Goal: Transaction & Acquisition: Purchase product/service

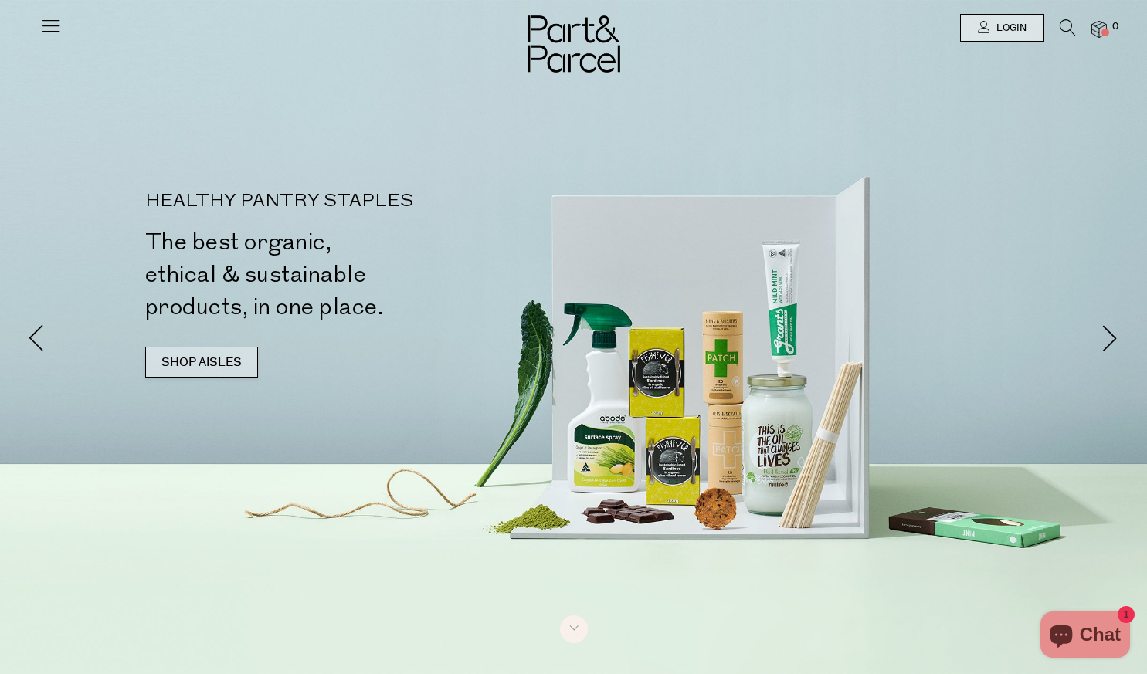
click at [216, 352] on link "SHOP AISLES" at bounding box center [201, 362] width 113 height 31
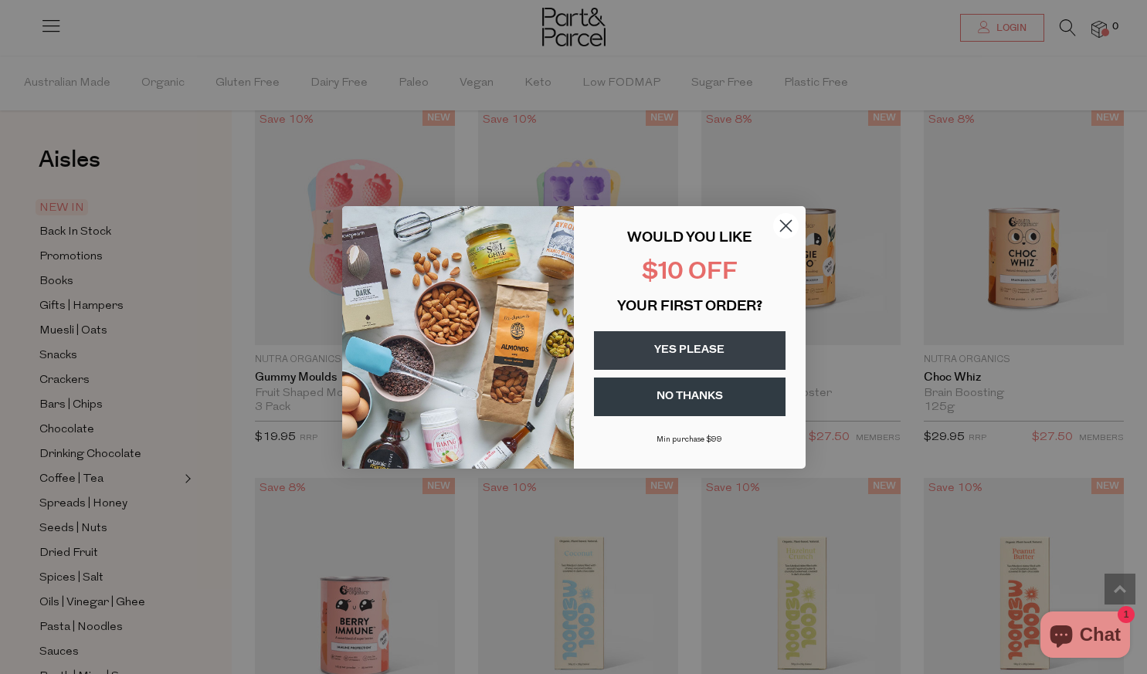
scroll to position [1353, 0]
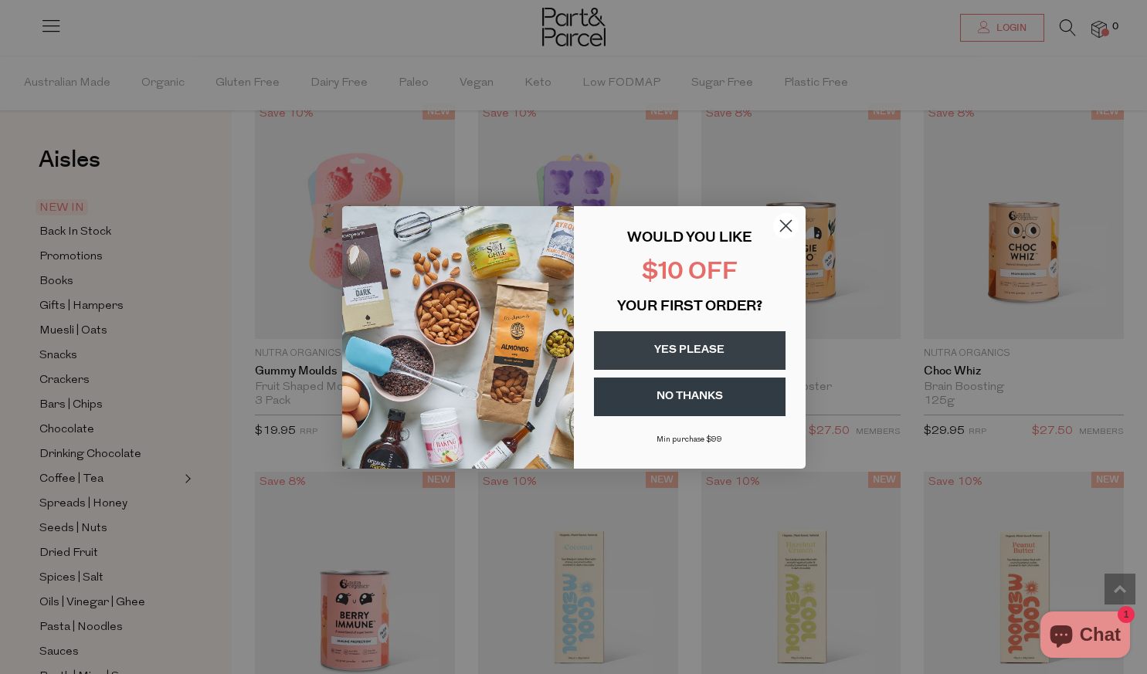
click at [783, 220] on circle "Close dialog" at bounding box center [784, 224] width 25 height 25
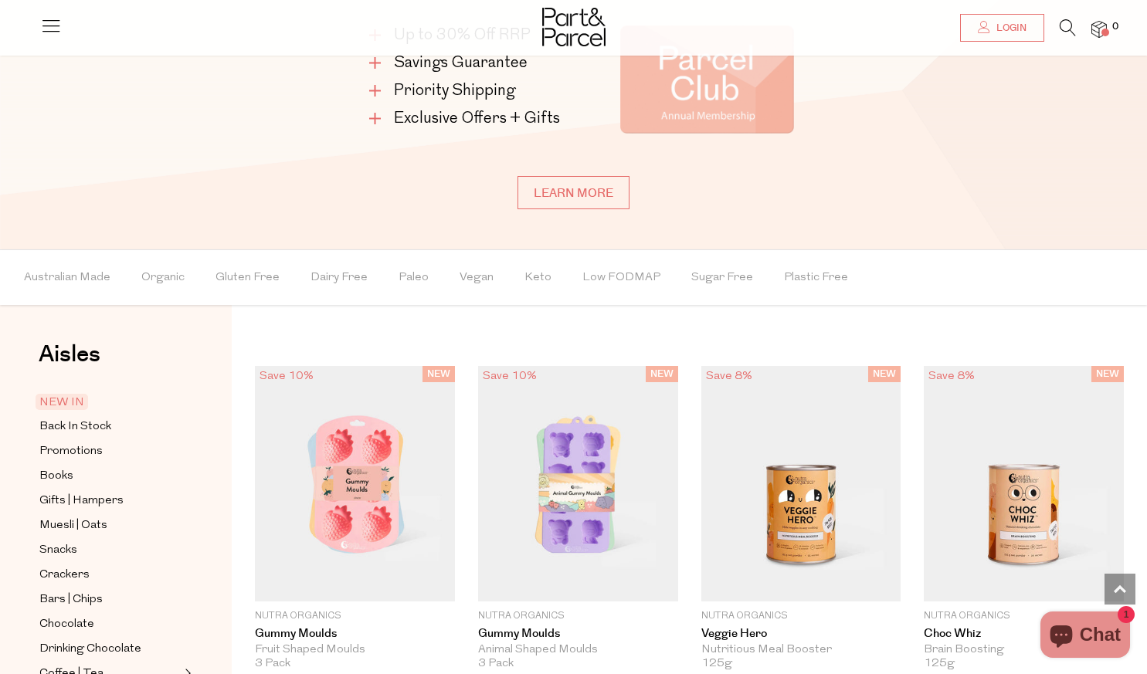
scroll to position [1097, 0]
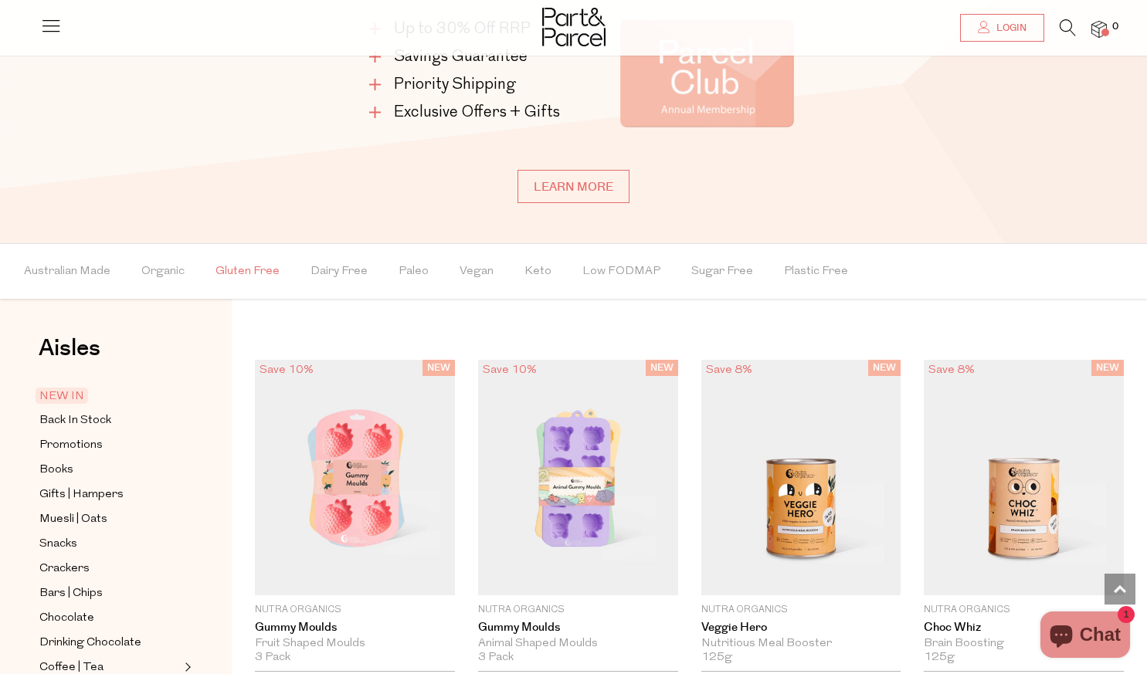
click at [256, 270] on span "Gluten Free" at bounding box center [248, 272] width 64 height 54
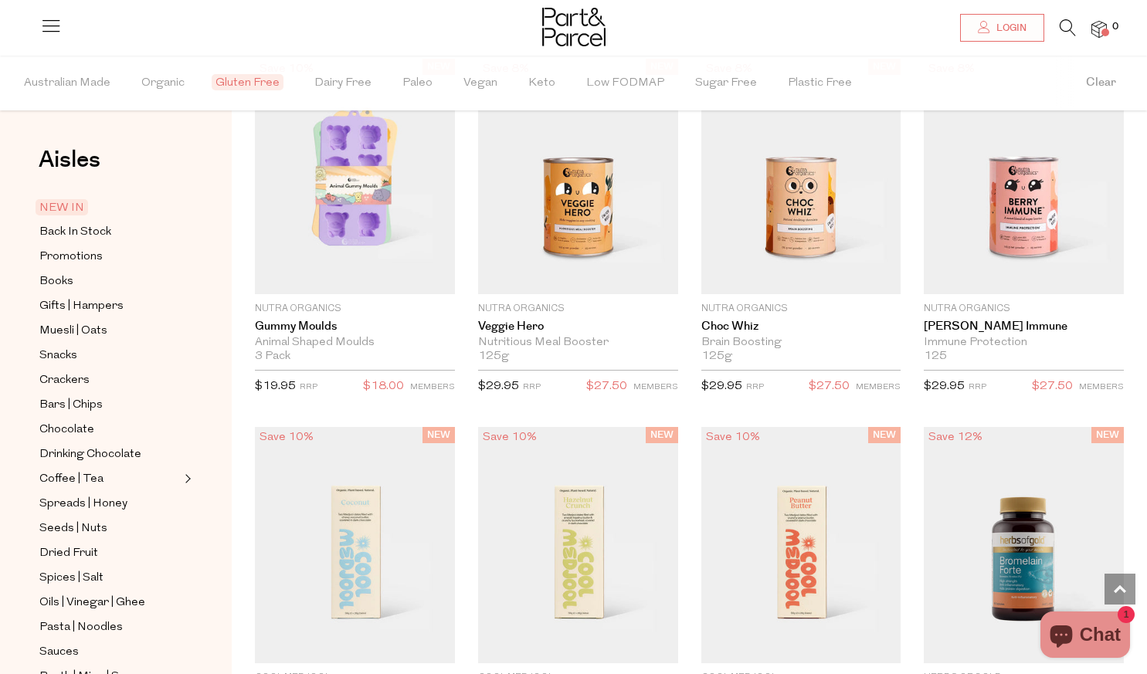
scroll to position [1401, 0]
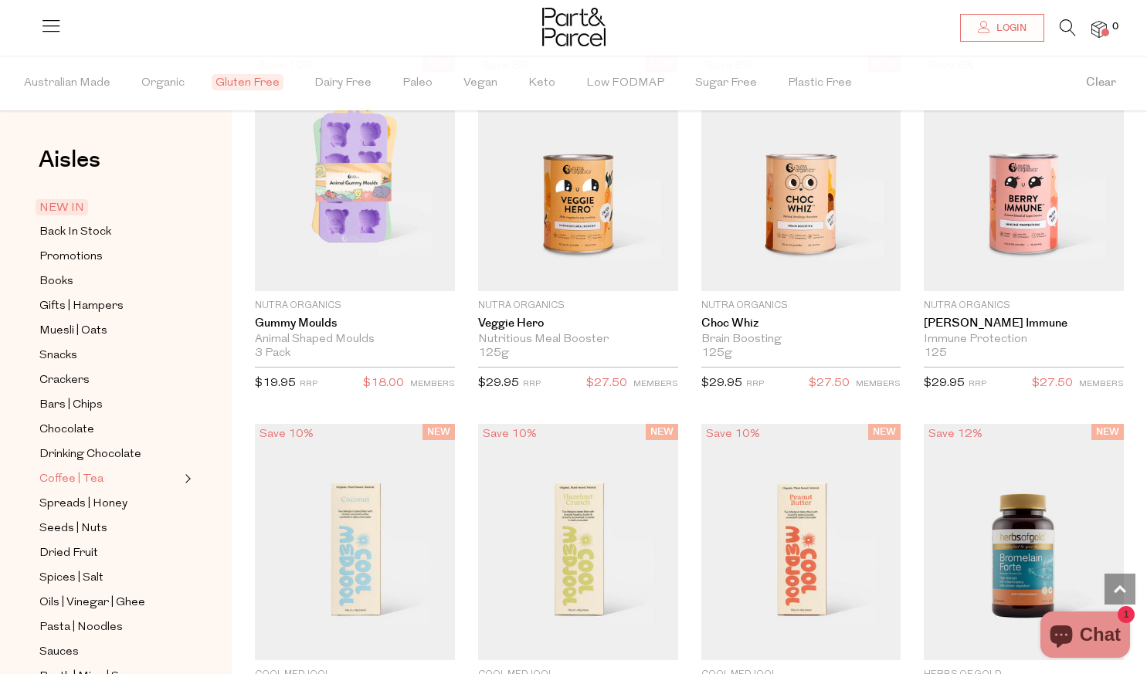
click at [63, 470] on span "Coffee | Tea" at bounding box center [71, 479] width 64 height 19
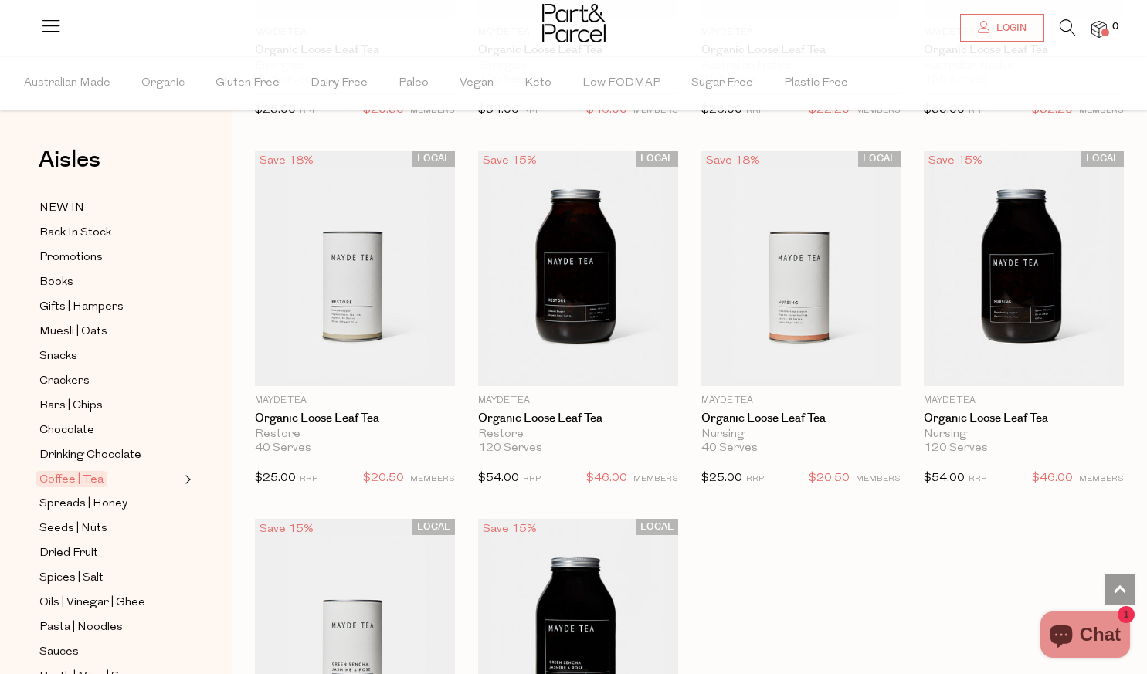
scroll to position [4069, 0]
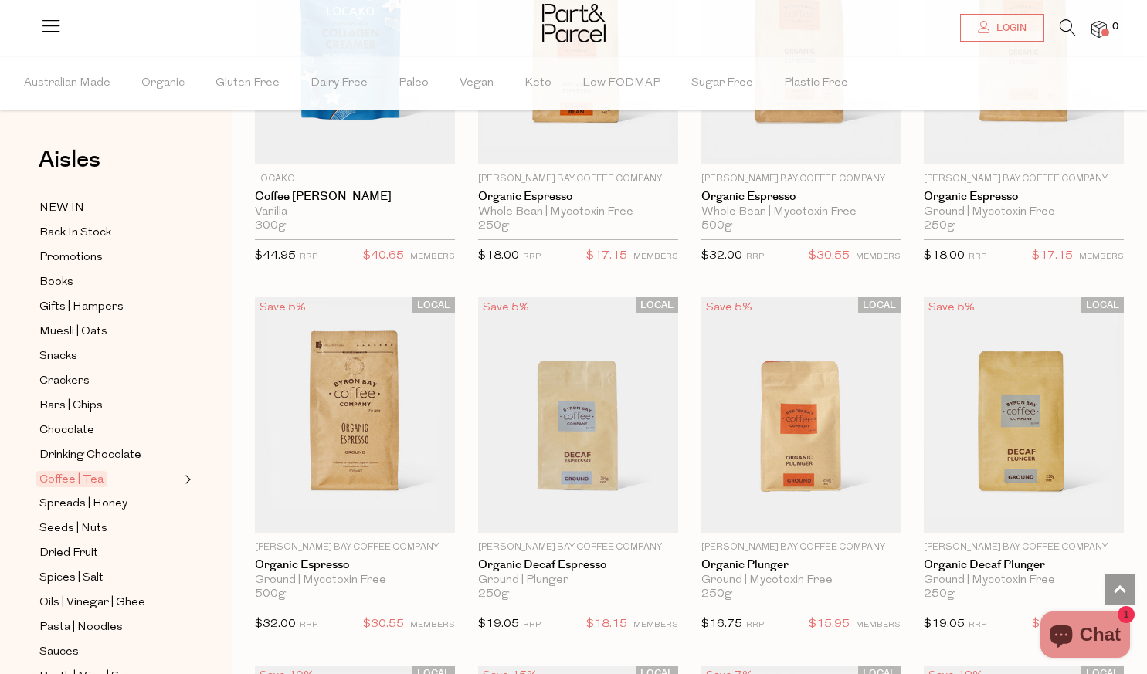
scroll to position [6970, 0]
